Goal: Complete application form

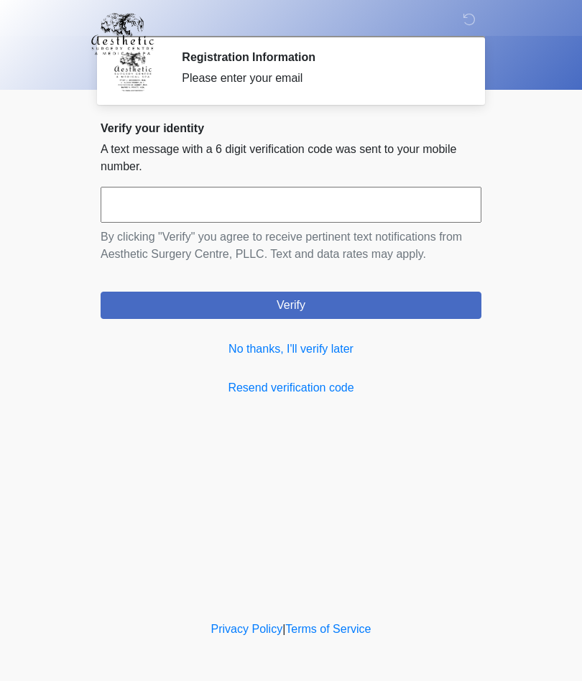
click at [331, 349] on link "No thanks, I'll verify later" at bounding box center [291, 349] width 381 height 17
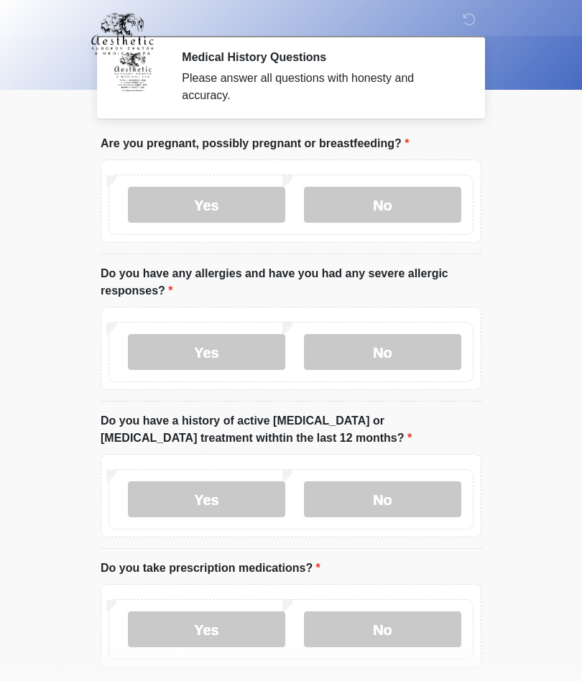
click at [387, 212] on label "No" at bounding box center [382, 205] width 157 height 36
click at [390, 354] on label "No" at bounding box center [382, 352] width 157 height 36
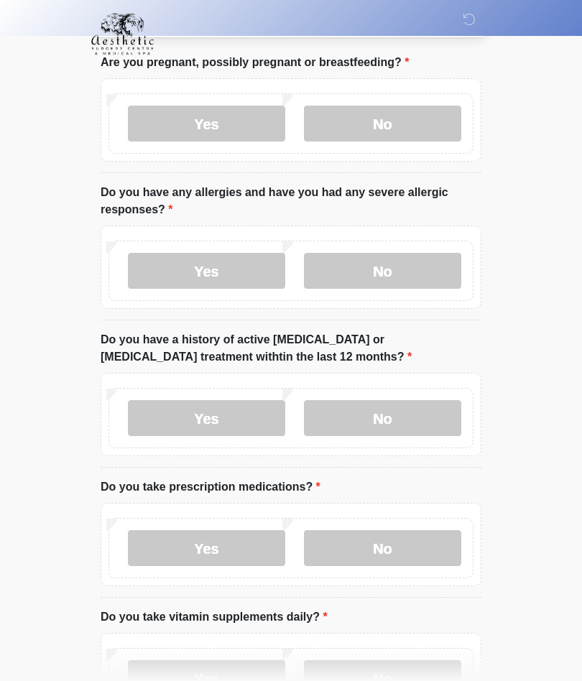
scroll to position [85, 0]
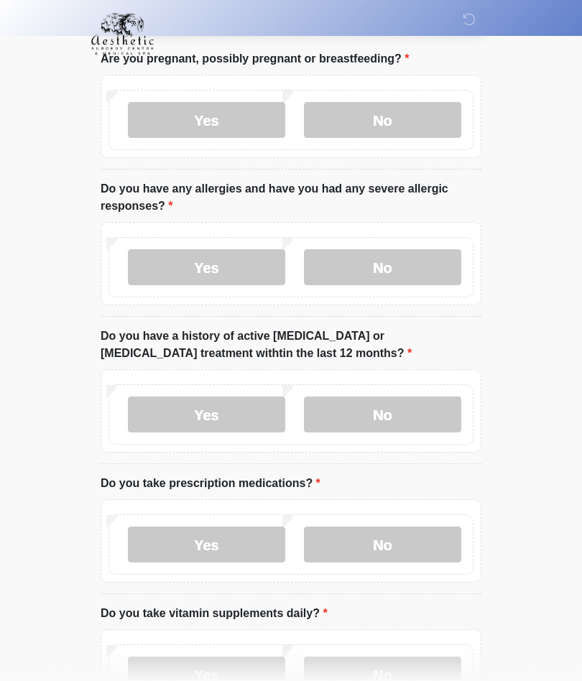
click at [393, 411] on label "No" at bounding box center [382, 415] width 157 height 36
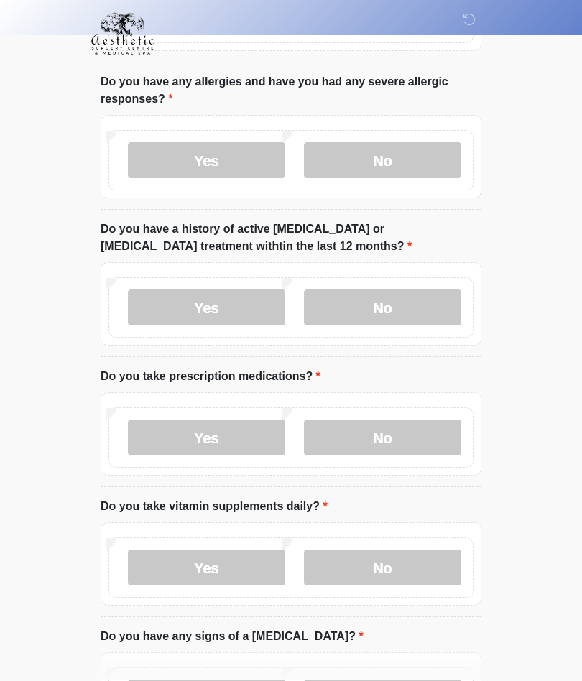
scroll to position [201, 0]
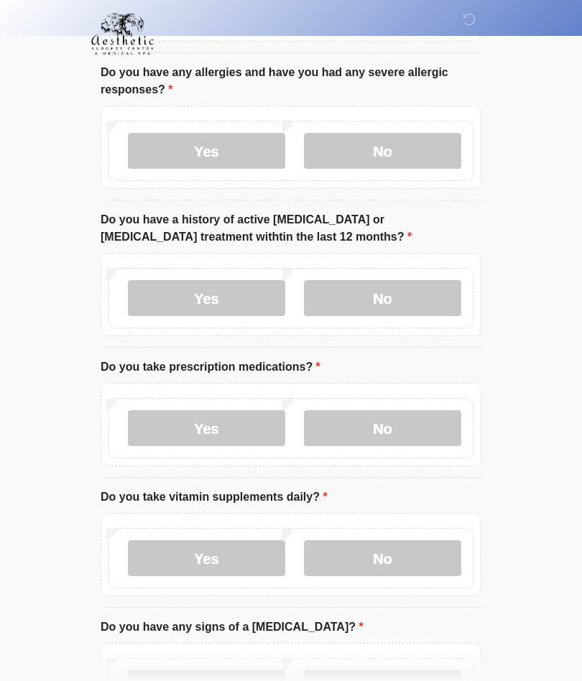
click at [394, 427] on label "No" at bounding box center [382, 428] width 157 height 36
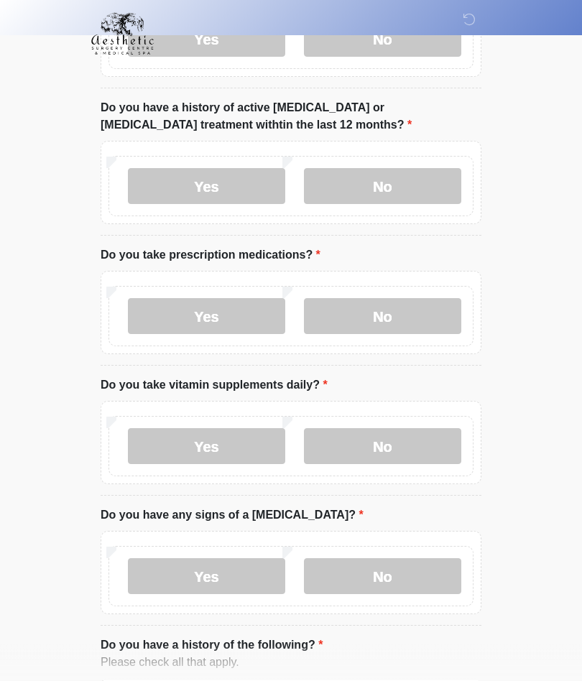
click at [207, 448] on label "Yes" at bounding box center [206, 447] width 157 height 36
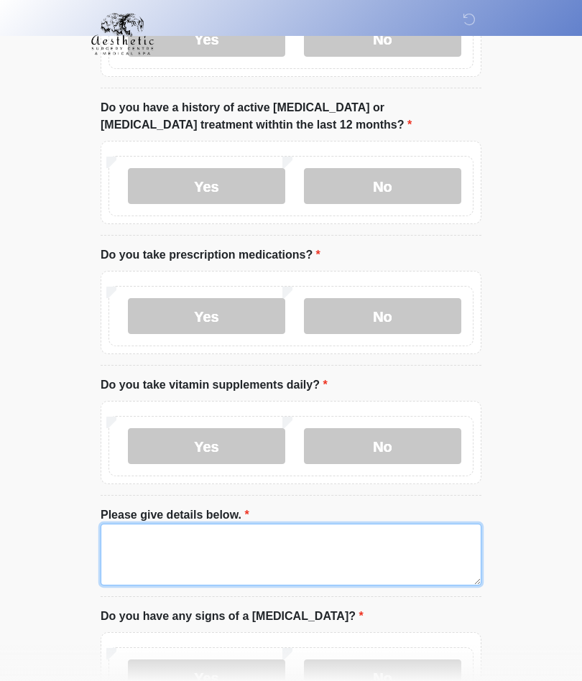
click at [134, 545] on textarea "Please give details below." at bounding box center [291, 555] width 381 height 62
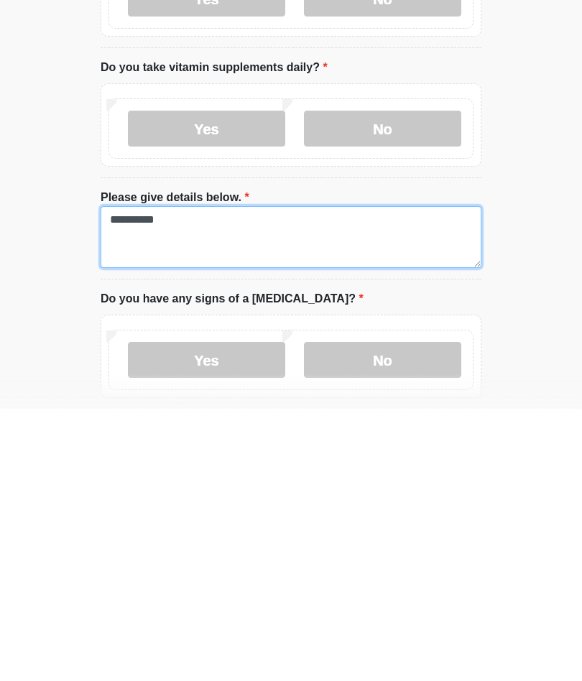
click at [129, 479] on textarea "**********" at bounding box center [291, 510] width 381 height 62
click at [192, 479] on textarea "**********" at bounding box center [291, 510] width 381 height 62
type textarea "**********"
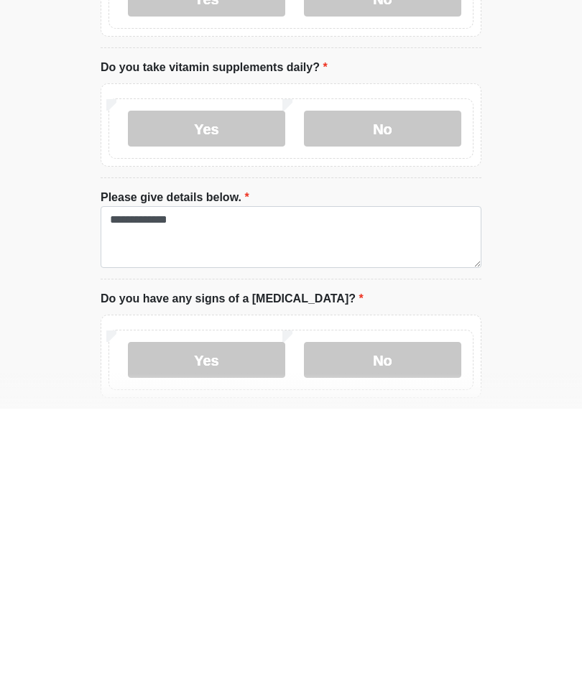
click at [399, 614] on label "No" at bounding box center [382, 632] width 157 height 36
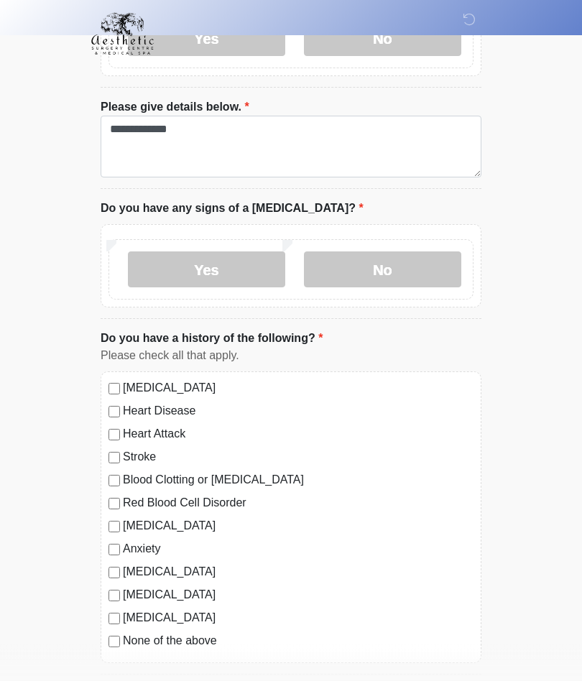
scroll to position [721, 0]
click at [123, 636] on label "None of the above" at bounding box center [298, 640] width 351 height 17
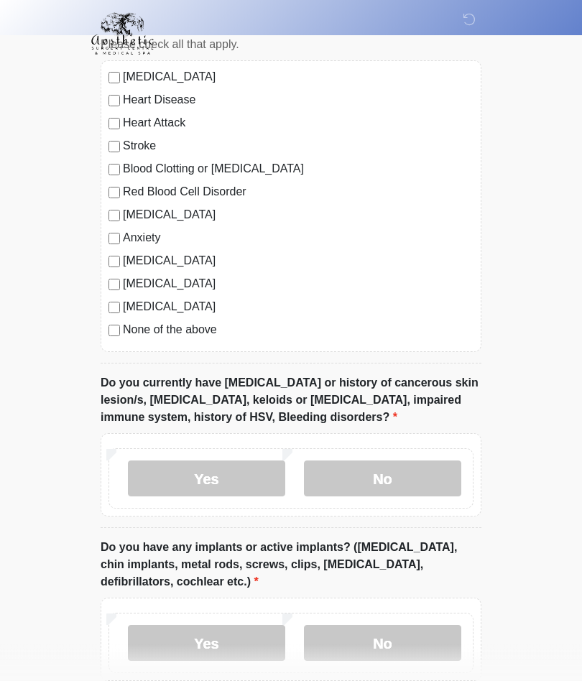
scroll to position [1033, 0]
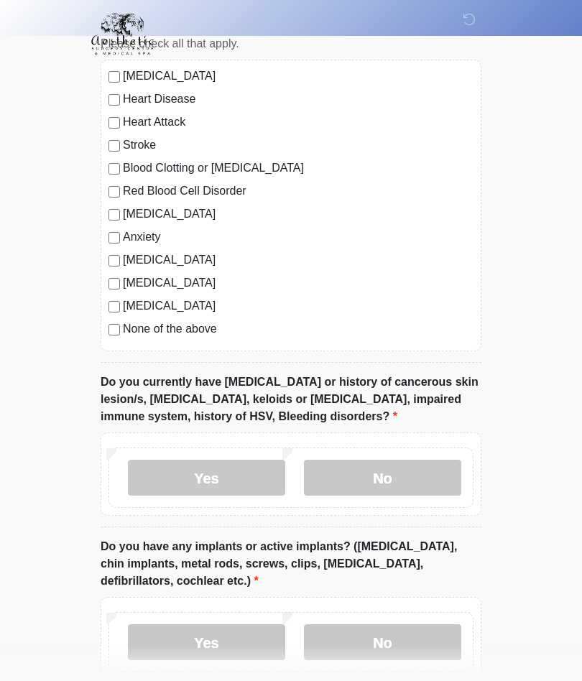
click at [395, 479] on label "No" at bounding box center [382, 478] width 157 height 36
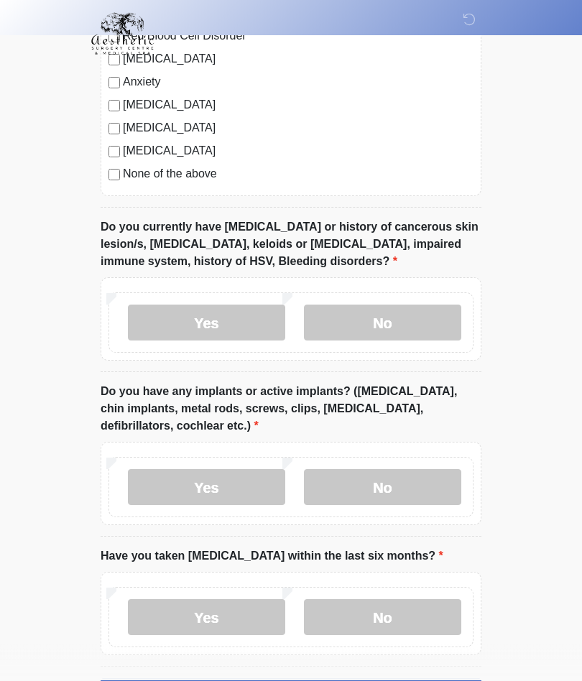
scroll to position [1189, 0]
click at [234, 483] on label "Yes" at bounding box center [206, 487] width 157 height 36
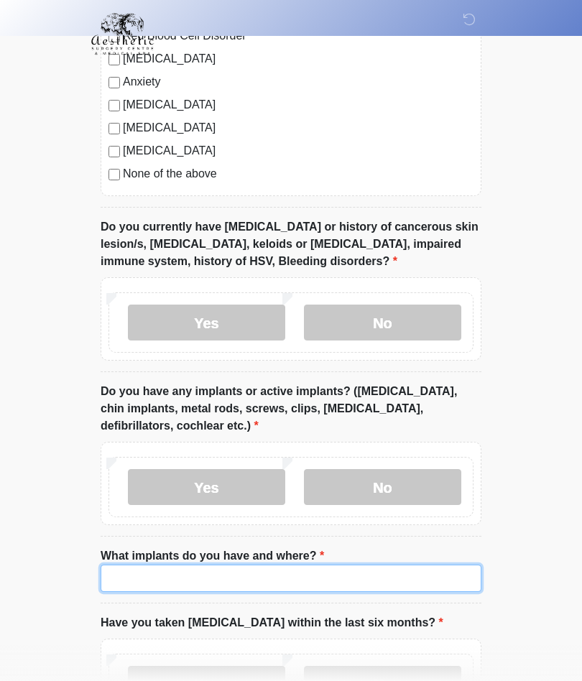
click at [193, 568] on input "What implants do you have and where?" at bounding box center [291, 578] width 381 height 27
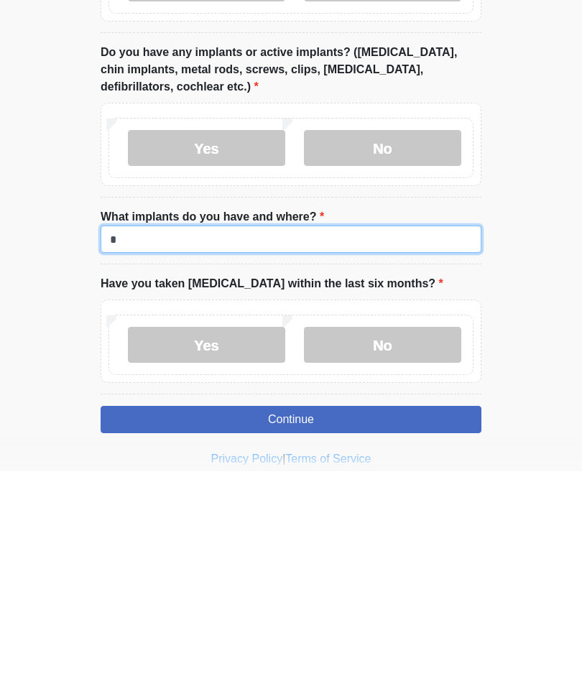
type input "******"
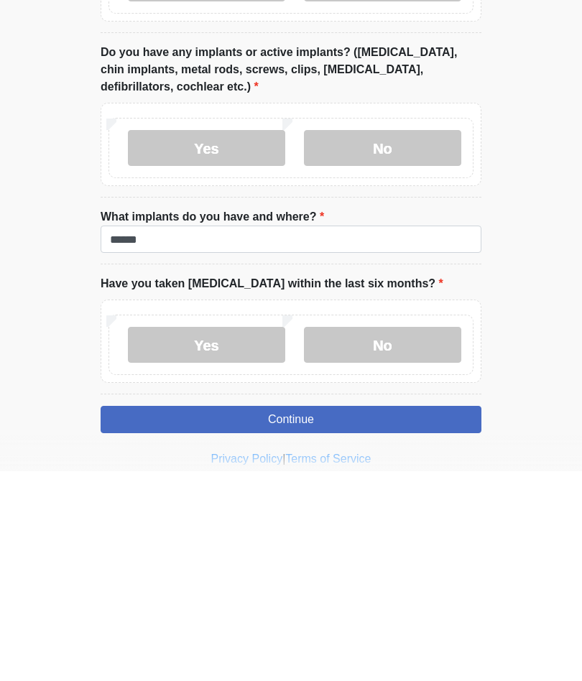
scroll to position [1291, 0]
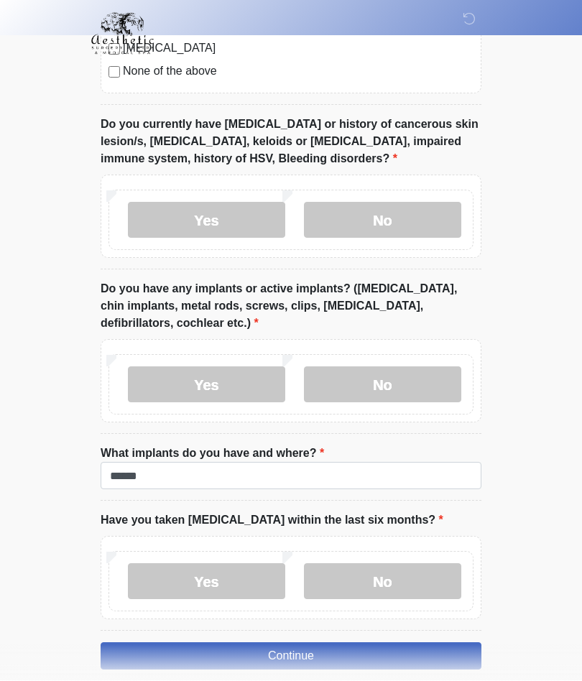
click at [377, 576] on label "No" at bounding box center [382, 582] width 157 height 36
click at [323, 647] on button "Continue" at bounding box center [291, 656] width 381 height 27
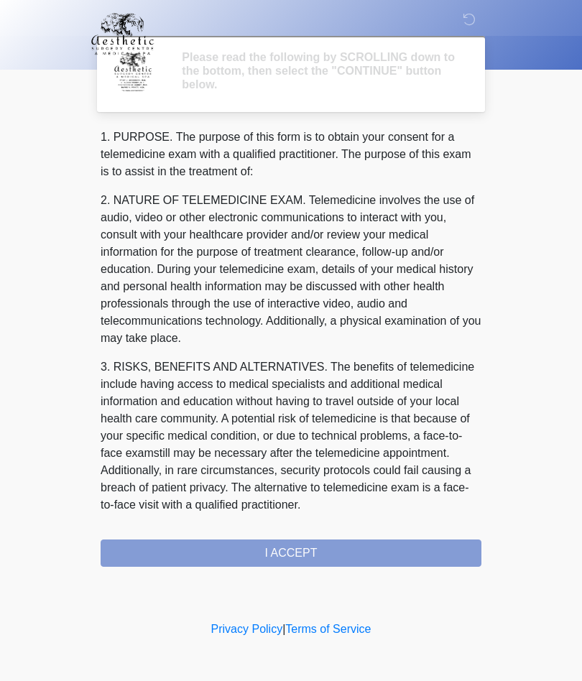
scroll to position [0, 0]
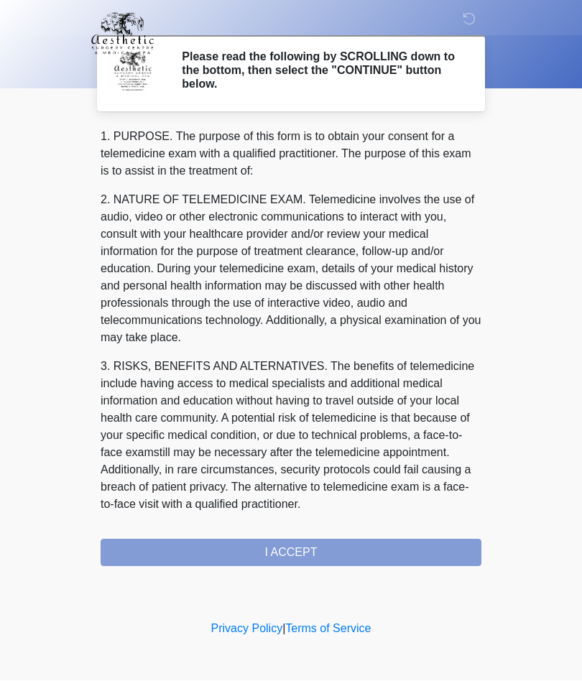
click at [318, 553] on div "1. PURPOSE. The purpose of this form is to obtain your consent for a telemedici…" at bounding box center [291, 348] width 381 height 438
click at [277, 551] on div "1. PURPOSE. The purpose of this form is to obtain your consent for a telemedici…" at bounding box center [291, 348] width 381 height 438
click at [290, 551] on div "1. PURPOSE. The purpose of this form is to obtain your consent for a telemedici…" at bounding box center [291, 348] width 381 height 438
click at [297, 549] on div "1. PURPOSE. The purpose of this form is to obtain your consent for a telemedici…" at bounding box center [291, 348] width 381 height 438
click at [302, 554] on div "1. PURPOSE. The purpose of this form is to obtain your consent for a telemedici…" at bounding box center [291, 348] width 381 height 438
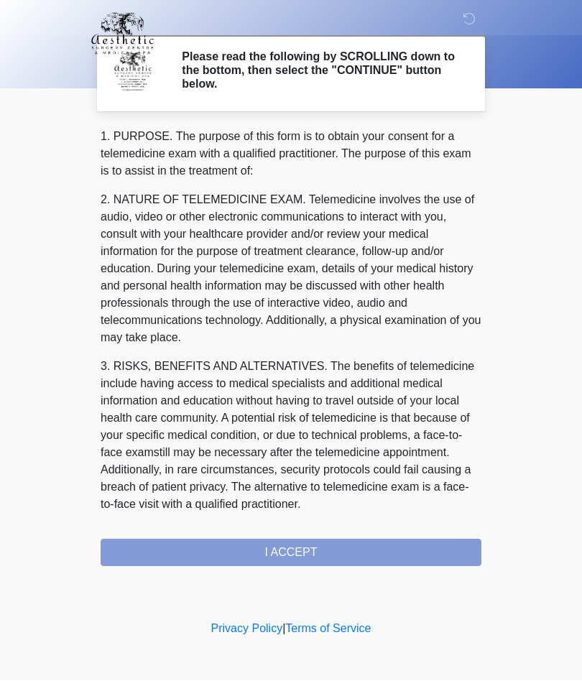
click at [269, 556] on div "1. PURPOSE. The purpose of this form is to obtain your consent for a telemedici…" at bounding box center [291, 348] width 381 height 438
click at [307, 560] on div "1. PURPOSE. The purpose of this form is to obtain your consent for a telemedici…" at bounding box center [291, 348] width 381 height 438
click at [302, 548] on div "1. PURPOSE. The purpose of this form is to obtain your consent for a telemedici…" at bounding box center [291, 348] width 381 height 438
click at [254, 564] on div "1. PURPOSE. The purpose of this form is to obtain your consent for a telemedici…" at bounding box center [291, 348] width 381 height 438
click at [246, 548] on div "1. PURPOSE. The purpose of this form is to obtain your consent for a telemedici…" at bounding box center [291, 348] width 381 height 438
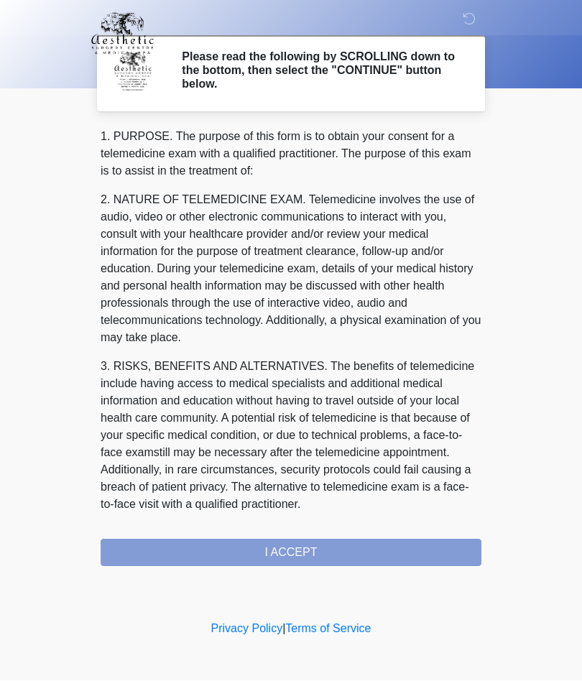
click at [284, 75] on h2 "Please read the following by SCROLLING down to the bottom, then select the "CON…" at bounding box center [321, 71] width 278 height 42
click at [271, 560] on div "1. PURPOSE. The purpose of this form is to obtain your consent for a telemedici…" at bounding box center [291, 348] width 381 height 438
click at [287, 553] on div "1. PURPOSE. The purpose of this form is to obtain your consent for a telemedici…" at bounding box center [291, 348] width 381 height 438
click at [154, 551] on div "1. PURPOSE. The purpose of this form is to obtain your consent for a telemedici…" at bounding box center [291, 348] width 381 height 438
click at [313, 558] on div "1. PURPOSE. The purpose of this form is to obtain your consent for a telemedici…" at bounding box center [291, 348] width 381 height 438
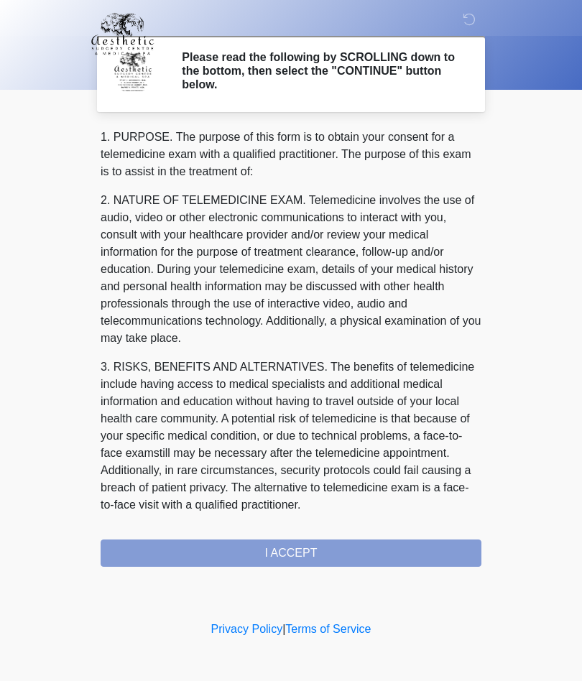
click at [297, 552] on div "1. PURPOSE. The purpose of this form is to obtain your consent for a telemedici…" at bounding box center [291, 348] width 381 height 438
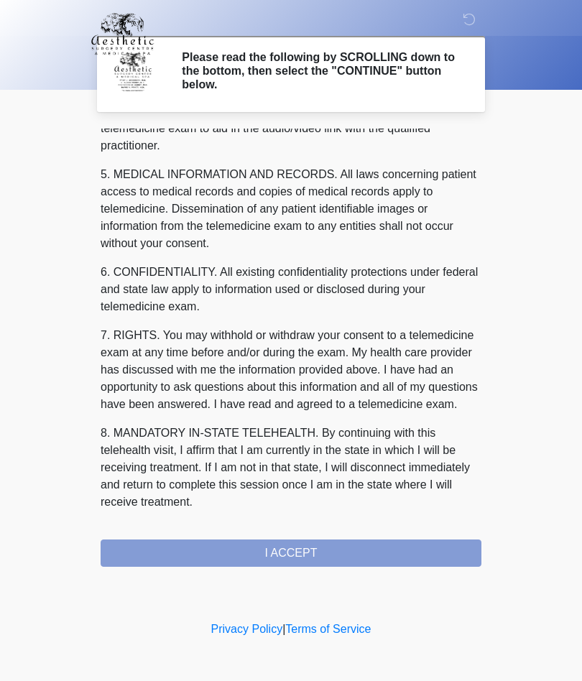
click at [407, 548] on div "1. PURPOSE. The purpose of this form is to obtain your consent for a telemedici…" at bounding box center [291, 348] width 381 height 438
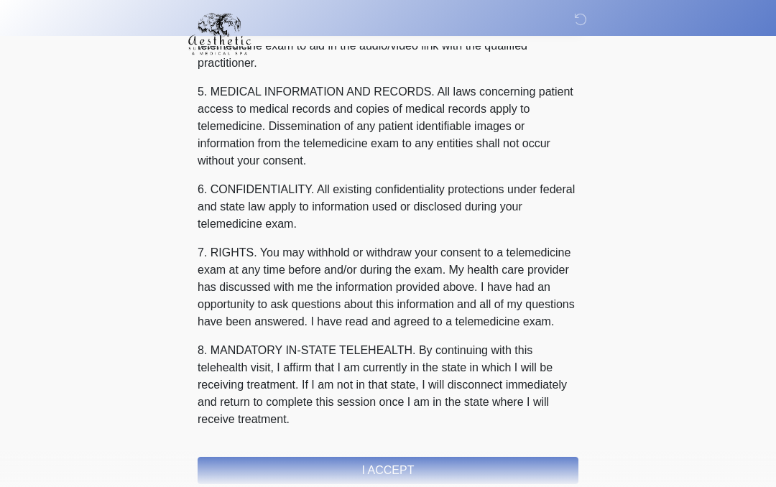
scroll to position [94, 0]
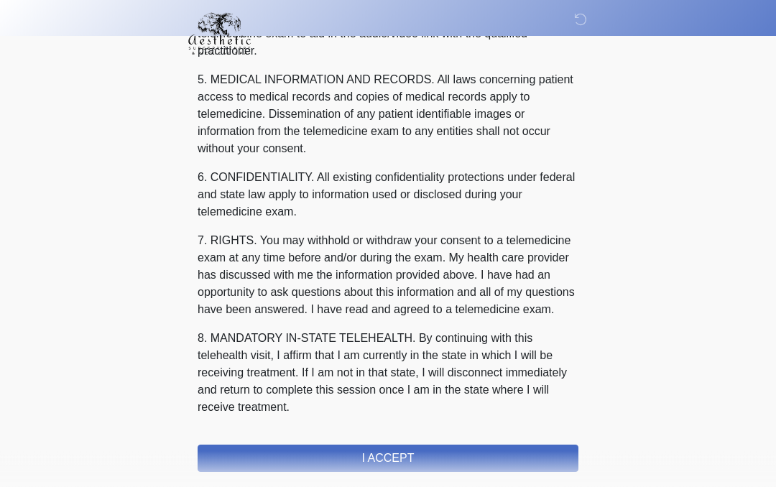
click at [478, 461] on button "I ACCEPT" at bounding box center [388, 459] width 381 height 27
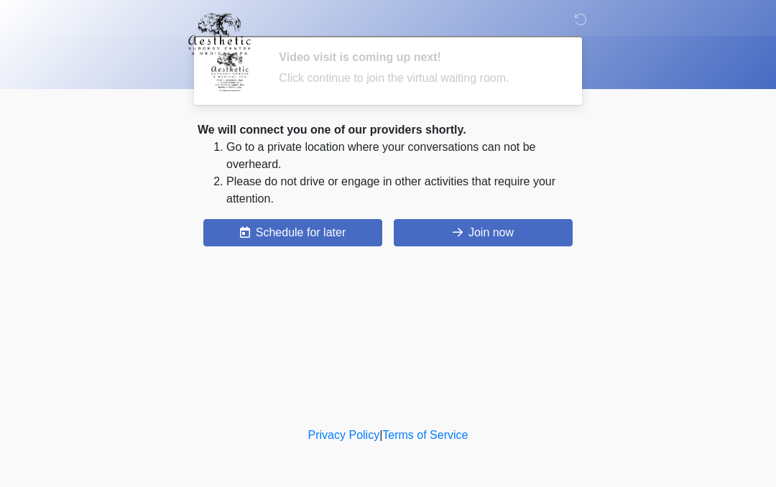
scroll to position [0, 0]
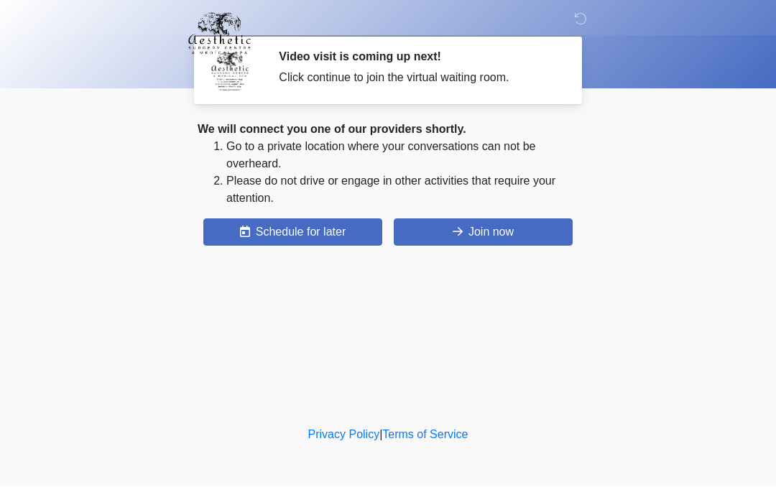
click at [520, 231] on button "Join now" at bounding box center [483, 232] width 179 height 27
